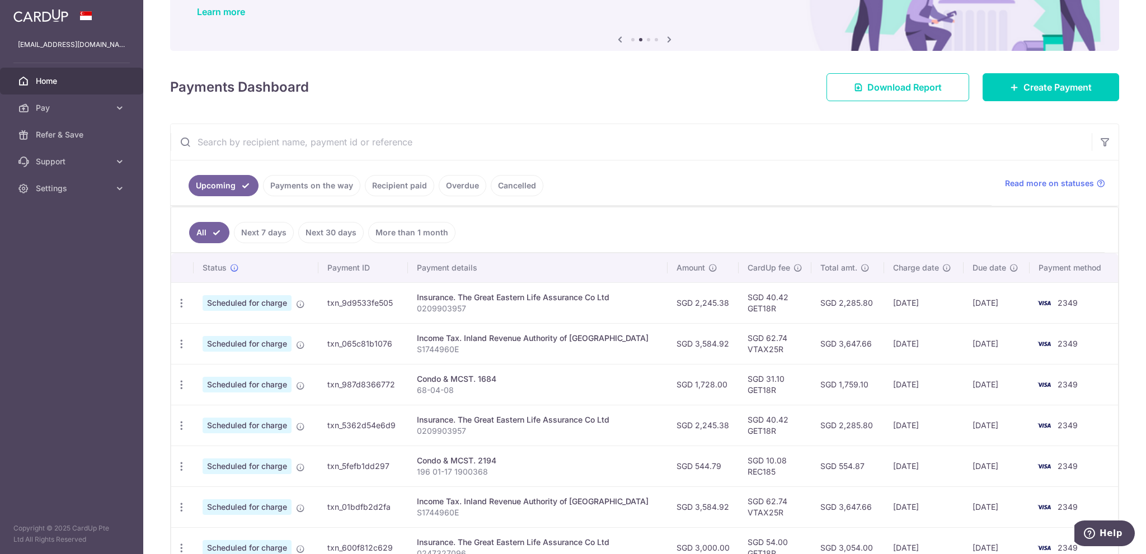
scroll to position [112, 0]
